Goal: Information Seeking & Learning: Learn about a topic

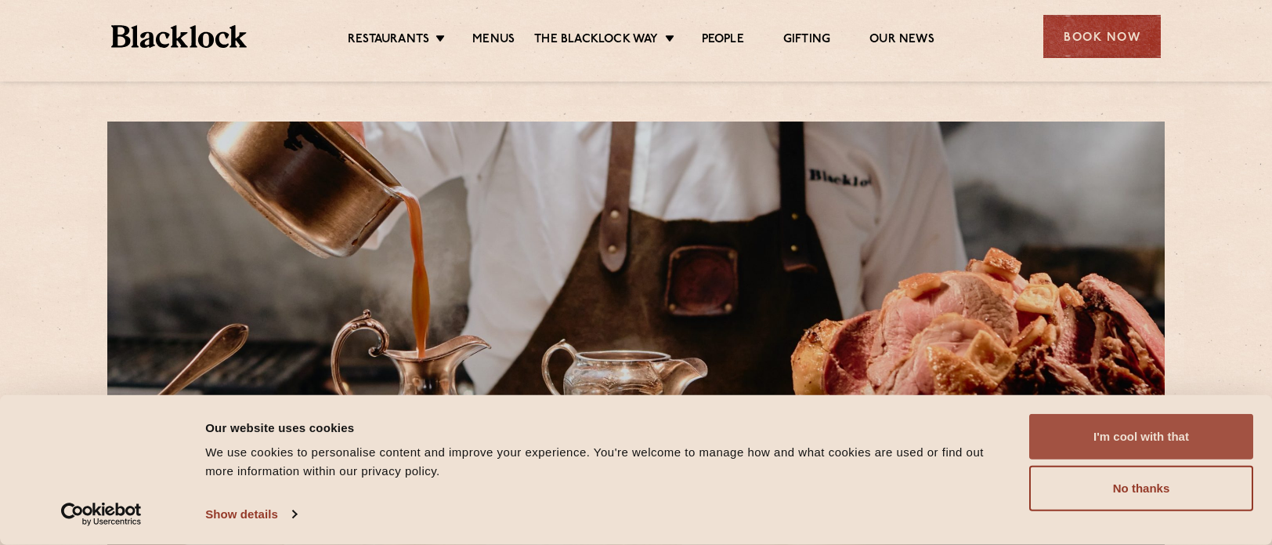
click at [1109, 438] on button "I'm cool with that" at bounding box center [1142, 436] width 224 height 45
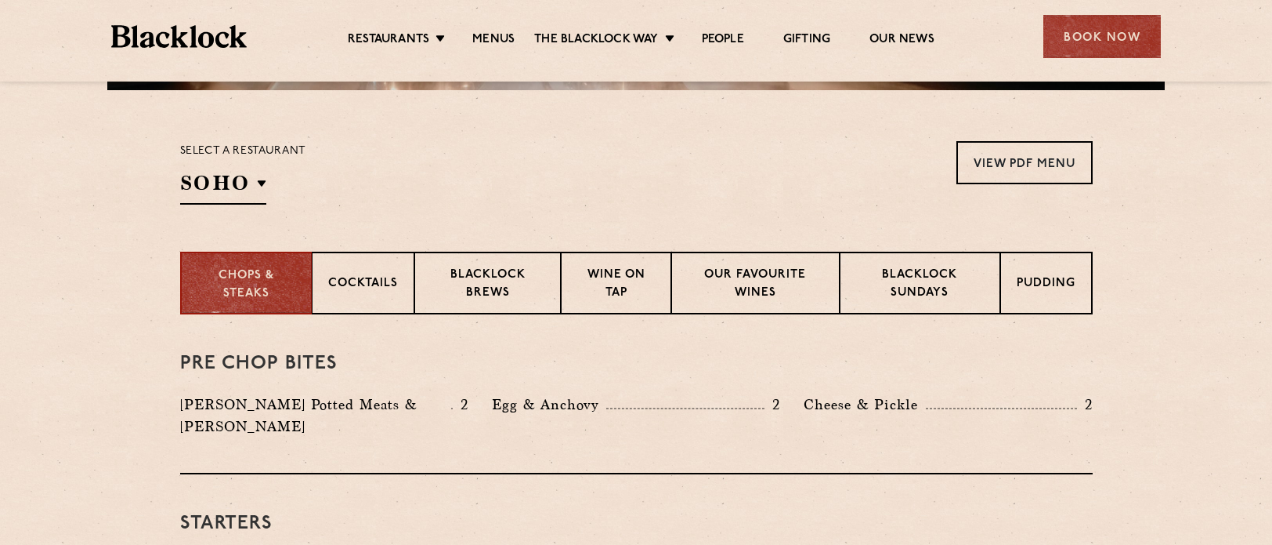
scroll to position [392, 0]
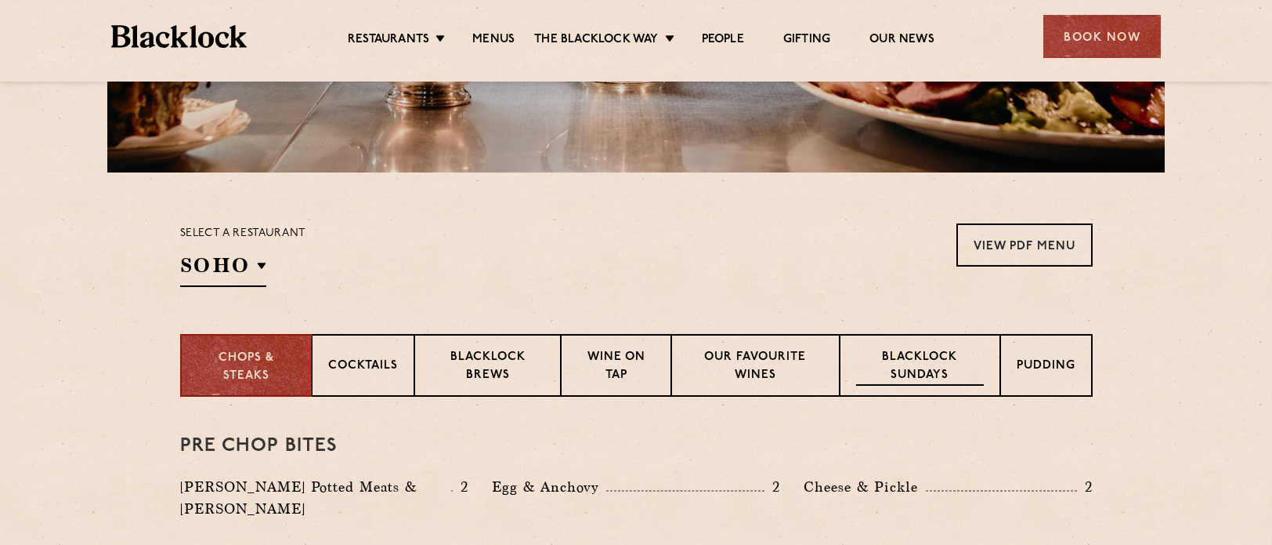
click at [893, 371] on p "Blacklock Sundays" at bounding box center [919, 367] width 127 height 37
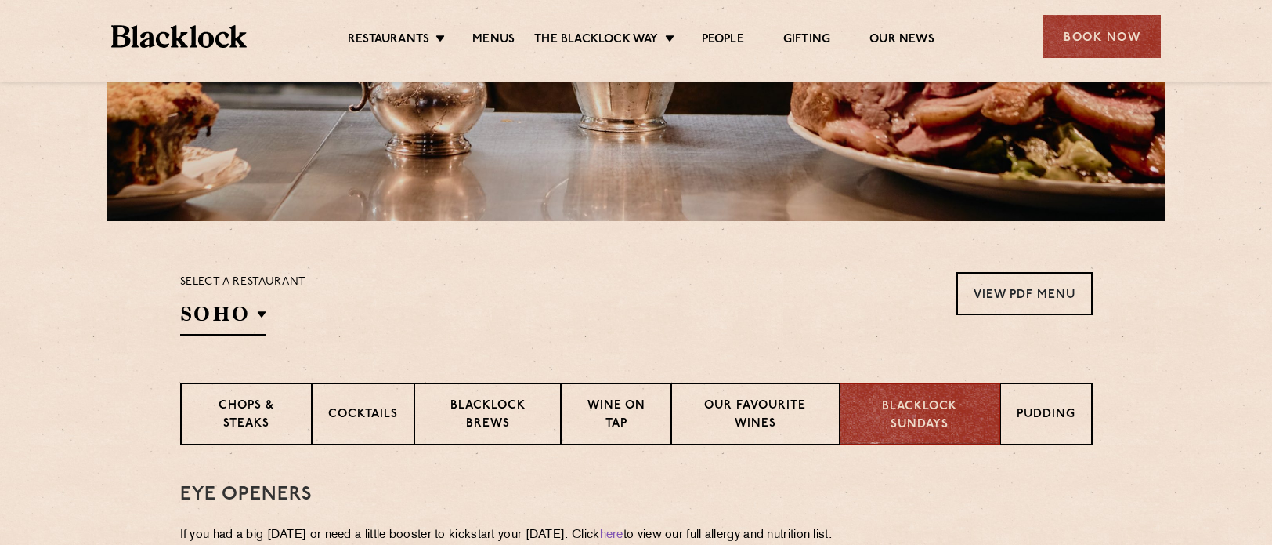
scroll to position [470, 0]
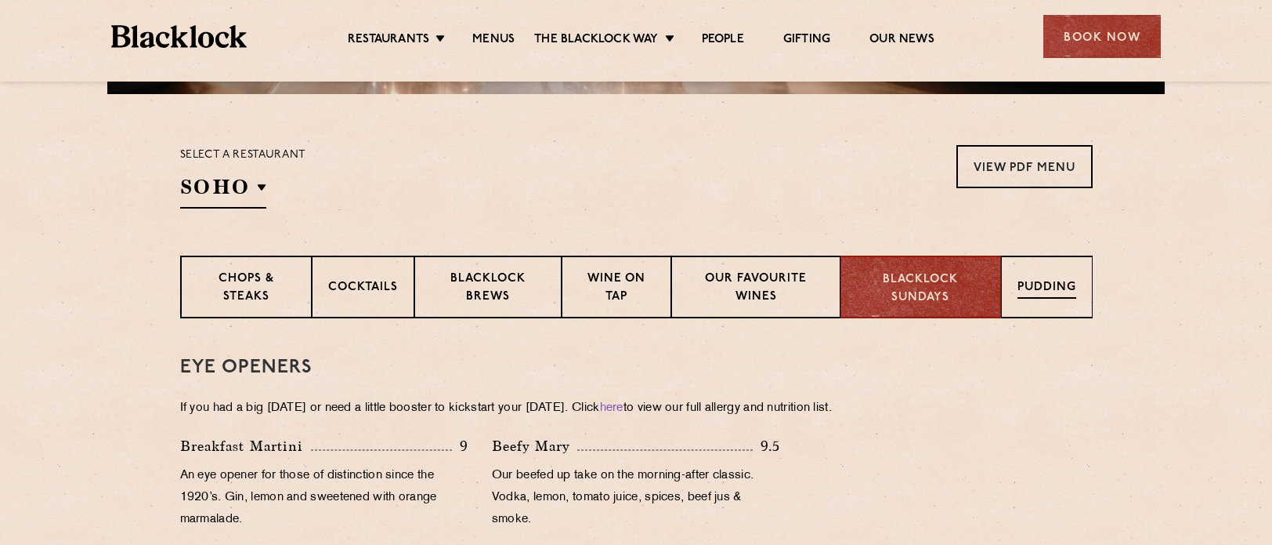
click at [1054, 275] on div "Pudding" at bounding box center [1047, 286] width 92 height 63
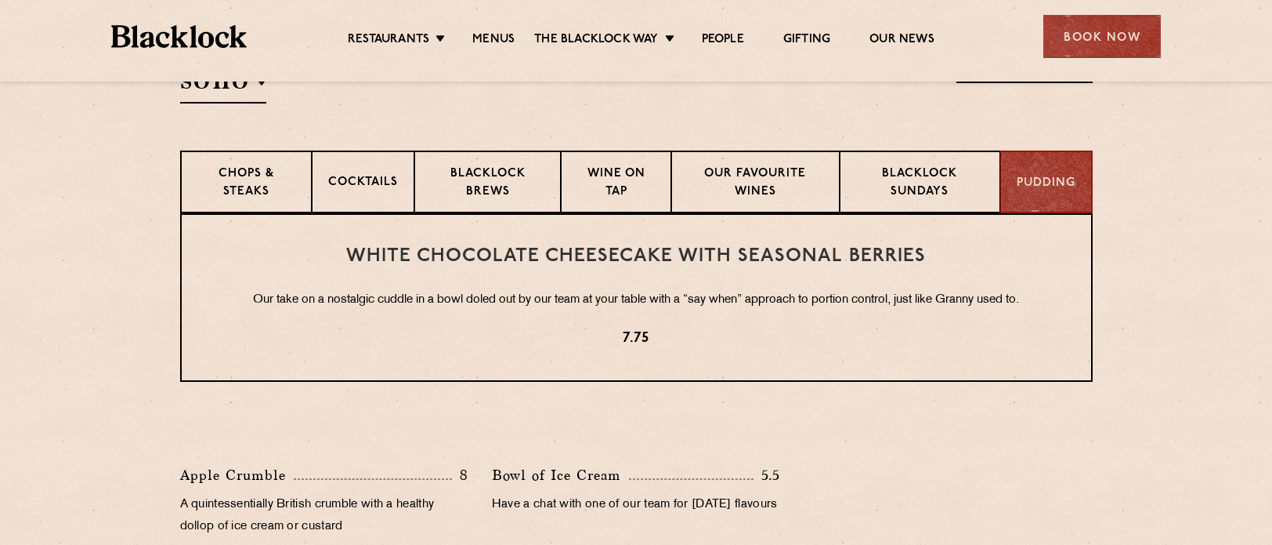
scroll to position [548, 0]
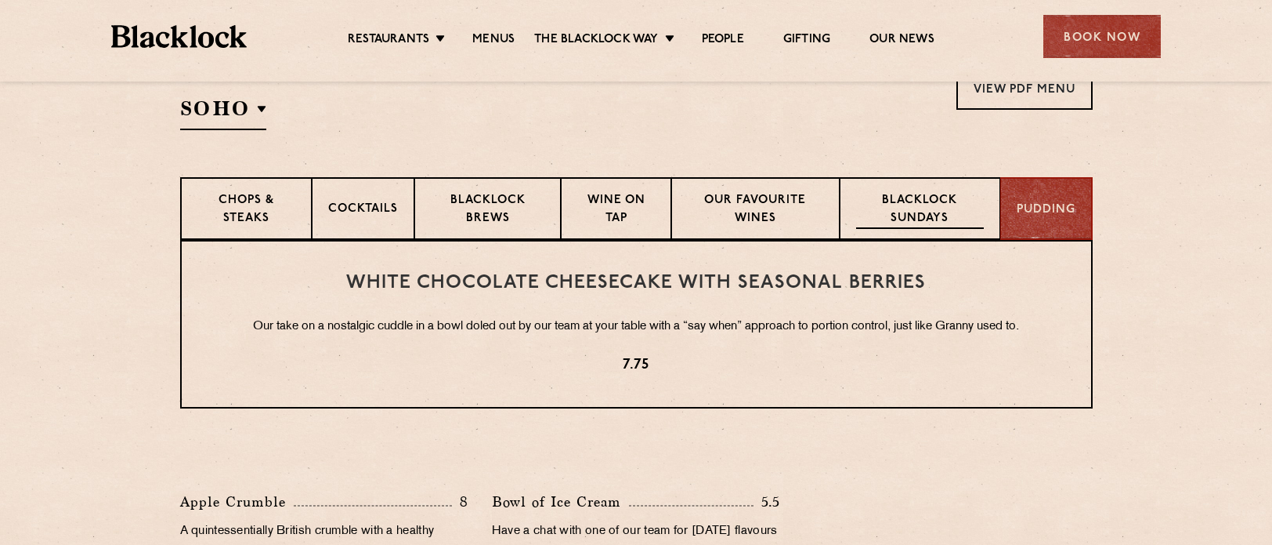
click at [946, 217] on p "Blacklock Sundays" at bounding box center [919, 210] width 127 height 37
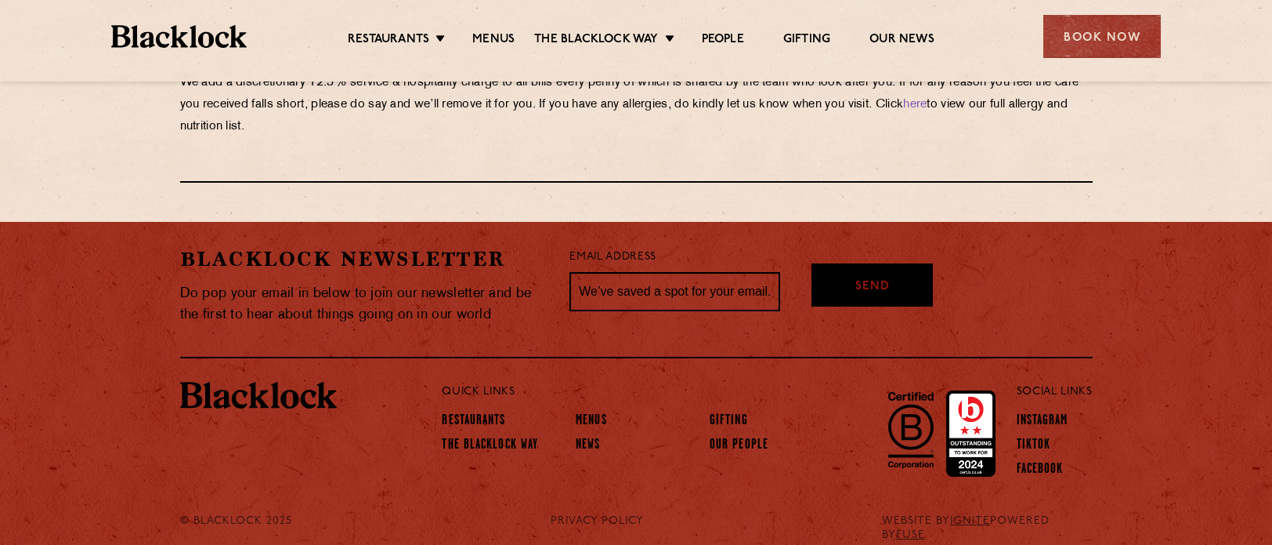
scroll to position [1895, 0]
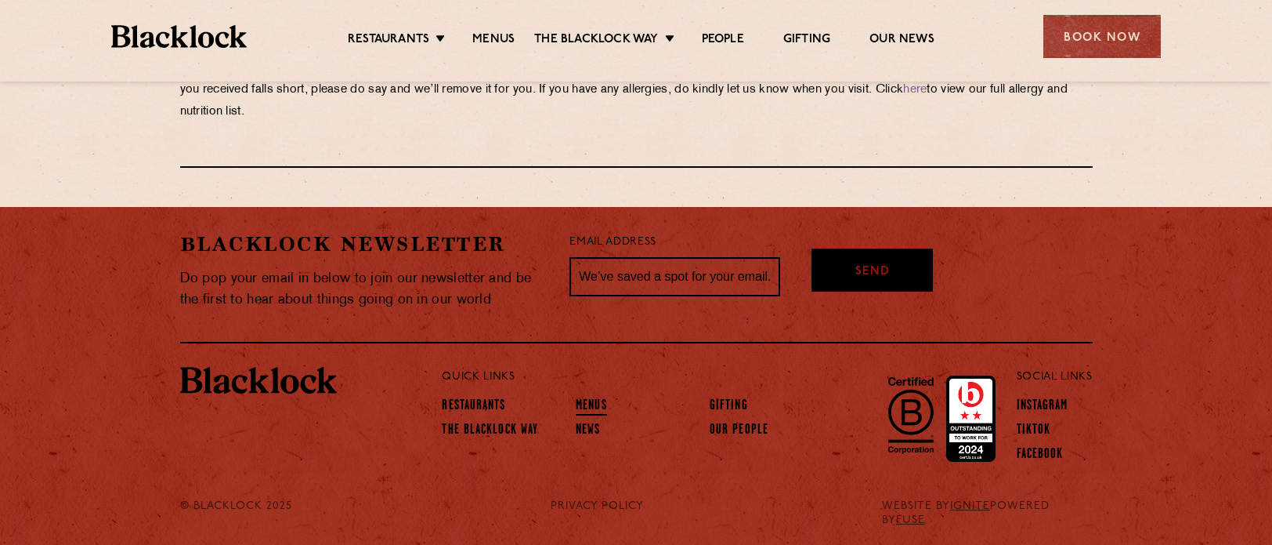
click at [586, 400] on link "Menus" at bounding box center [591, 406] width 31 height 17
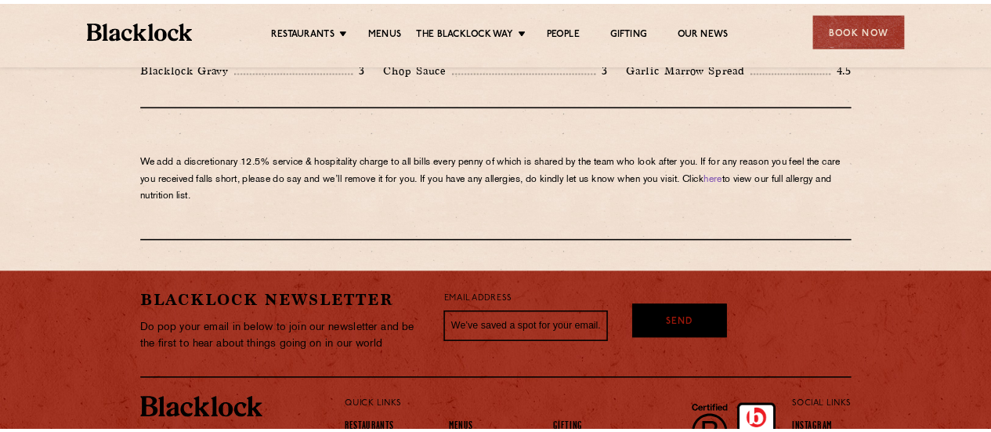
scroll to position [2742, 0]
